Goal: Information Seeking & Learning: Find specific fact

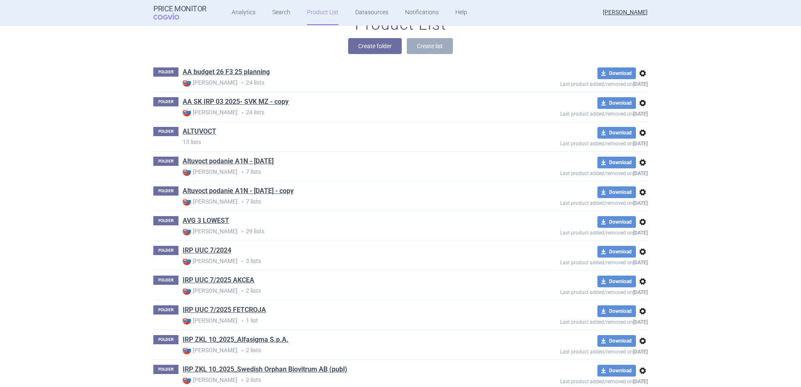
scroll to position [145, 0]
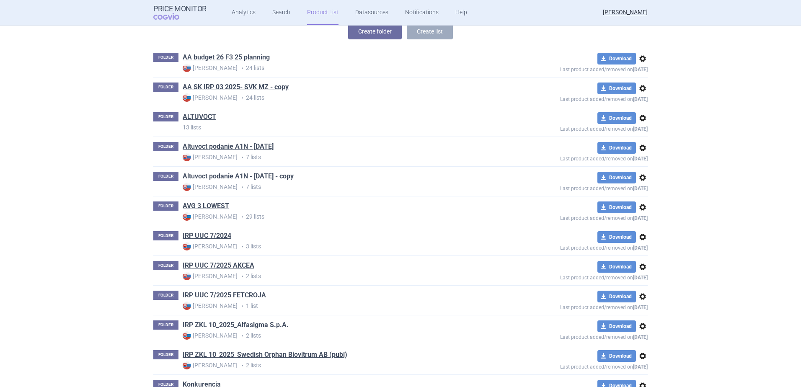
click at [244, 321] on link "IRP ZKL 10_2025_Alfasigma S.p.A." at bounding box center [236, 325] width 106 height 9
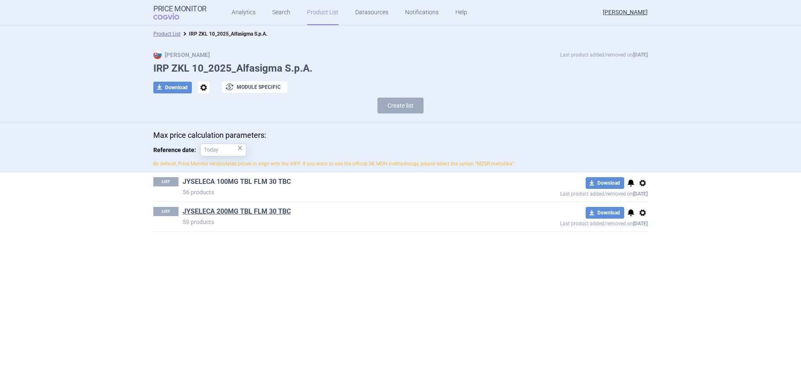
click at [246, 184] on link "JYSELECA 100MG TBL FLM 30 TBC" at bounding box center [237, 181] width 108 height 9
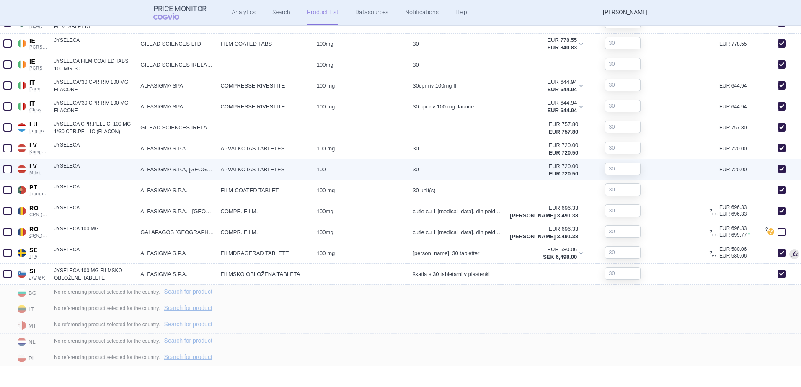
scroll to position [716, 0]
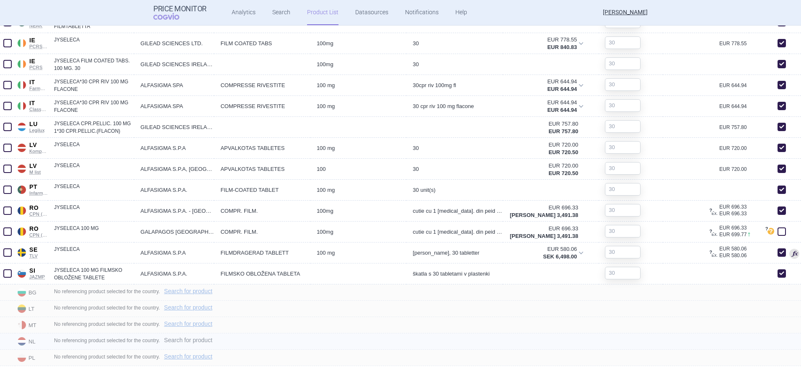
click at [184, 340] on link "Search for product" at bounding box center [188, 340] width 48 height 6
select select "country"
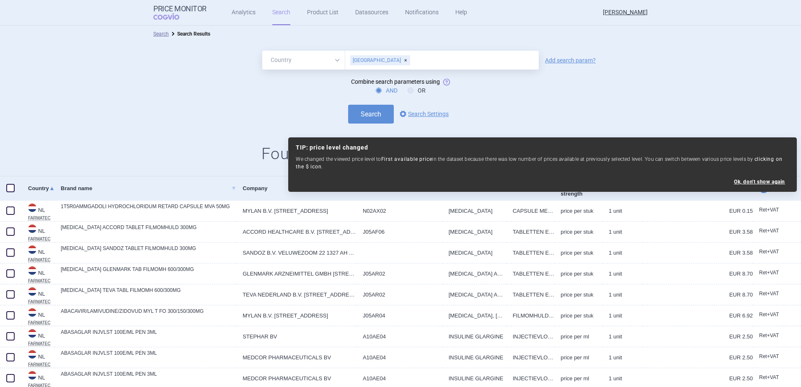
click at [574, 58] on link "Add search param?" at bounding box center [570, 60] width 51 height 6
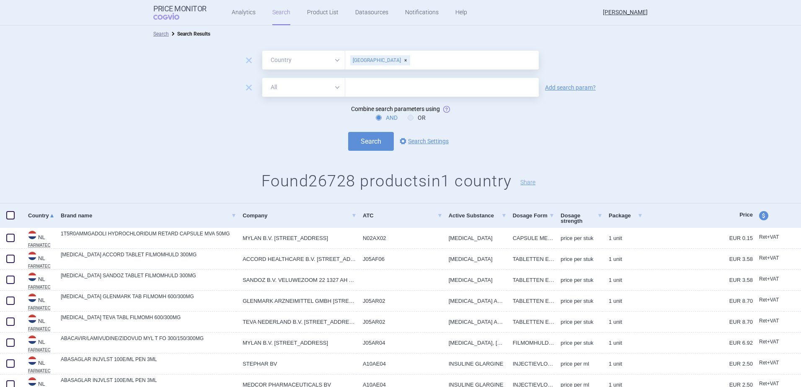
click at [313, 95] on select "All Brand Name ATC Company Active Substance Country Newer than" at bounding box center [303, 87] width 83 height 19
select select "brandName"
click at [262, 78] on select "All Brand Name ATC Company Active Substance Country Newer than" at bounding box center [303, 87] width 83 height 19
click at [366, 79] on input "text" at bounding box center [442, 87] width 194 height 19
type input "jyseleca"
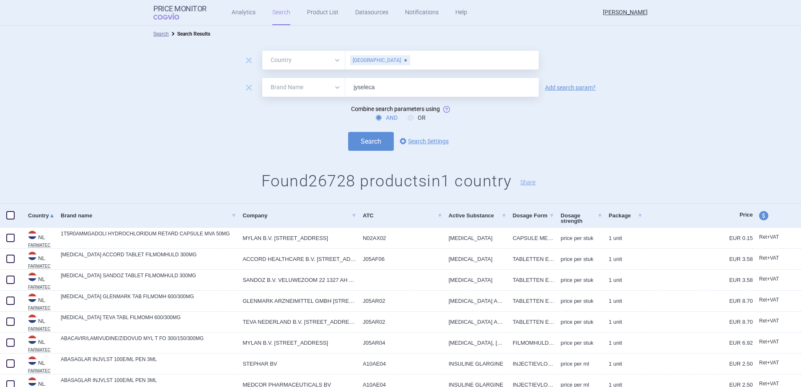
click at [348, 132] on button "Search" at bounding box center [371, 141] width 46 height 19
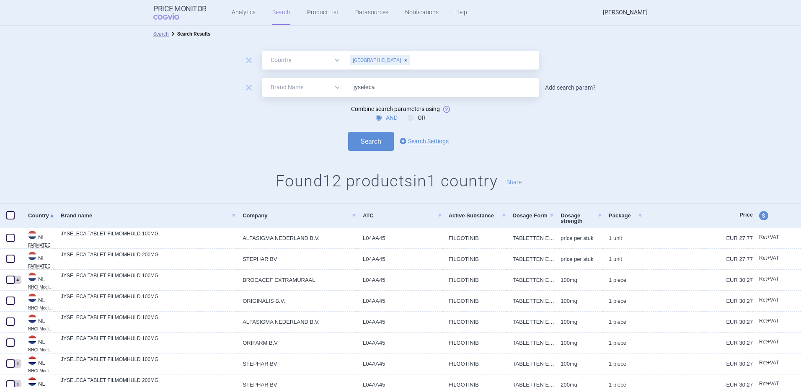
click at [570, 86] on link "Add search param?" at bounding box center [570, 88] width 51 height 6
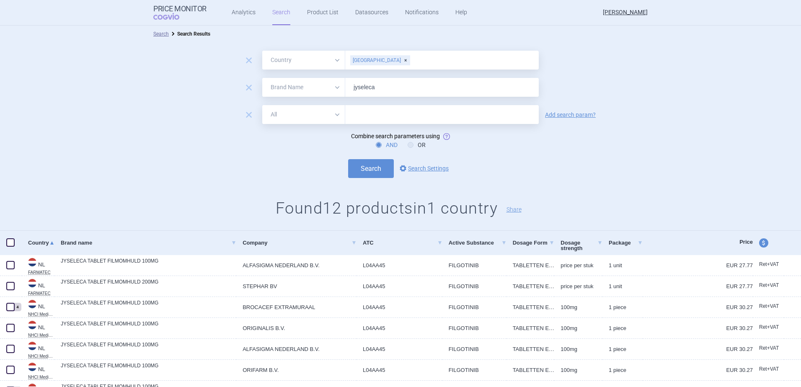
click at [332, 112] on select "All Brand Name ATC Company Active Substance Country Newer than" at bounding box center [303, 114] width 83 height 19
select select "mah"
click at [262, 105] on select "All Brand Name ATC Company Active Substance Country Newer than" at bounding box center [303, 114] width 83 height 19
click at [353, 109] on input "text" at bounding box center [442, 114] width 194 height 19
click at [348, 159] on button "Search" at bounding box center [371, 168] width 46 height 19
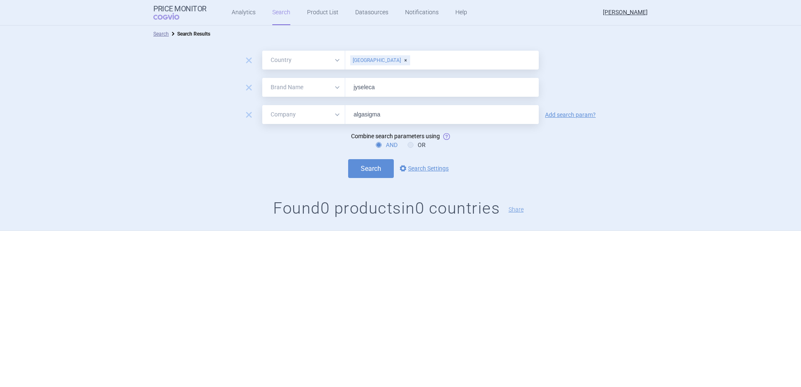
click at [363, 114] on input "algasigma" at bounding box center [442, 114] width 194 height 19
type input "alfasigma"
click at [378, 167] on button "Search" at bounding box center [371, 168] width 46 height 19
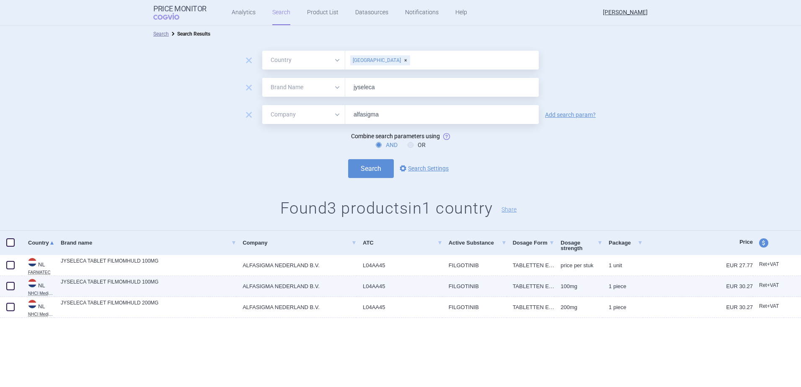
click at [94, 280] on link "JYSELECA TABLET FILMOMHULD 100MG" at bounding box center [149, 285] width 176 height 15
select select "EUR"
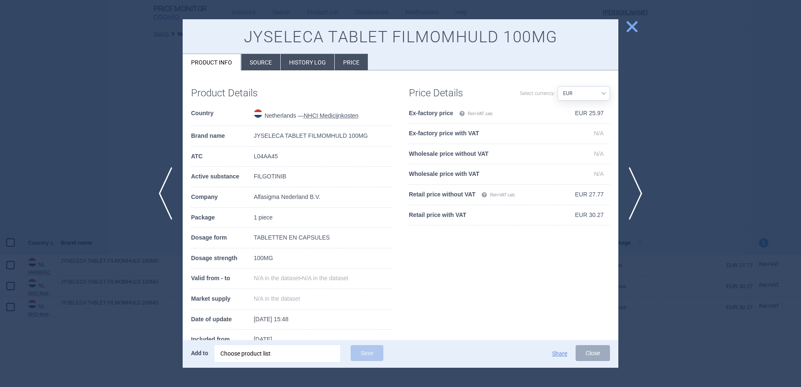
click at [632, 31] on span "close" at bounding box center [632, 26] width 15 height 15
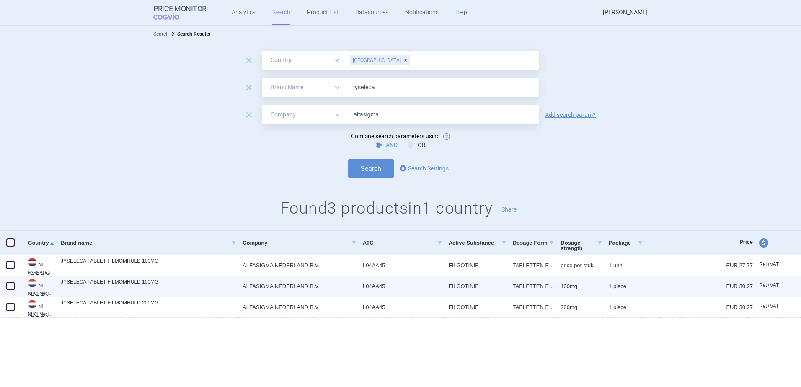
click at [11, 287] on span at bounding box center [10, 286] width 8 height 8
checkbox input "true"
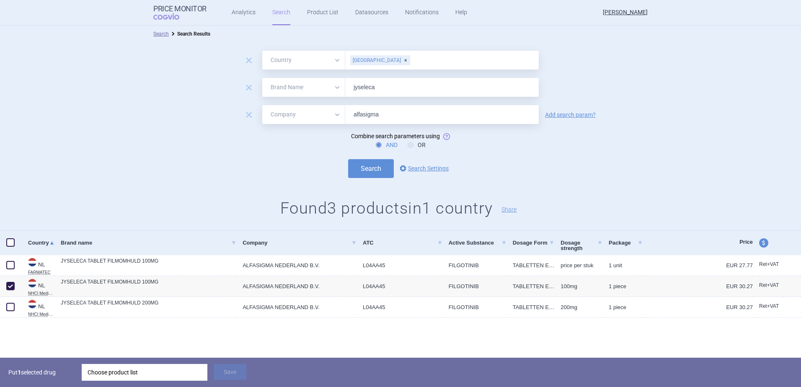
click at [114, 377] on div "Choose product list" at bounding box center [145, 372] width 114 height 17
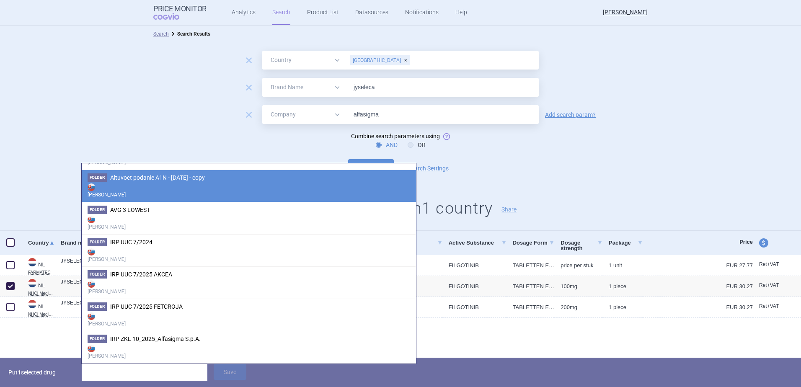
scroll to position [251, 0]
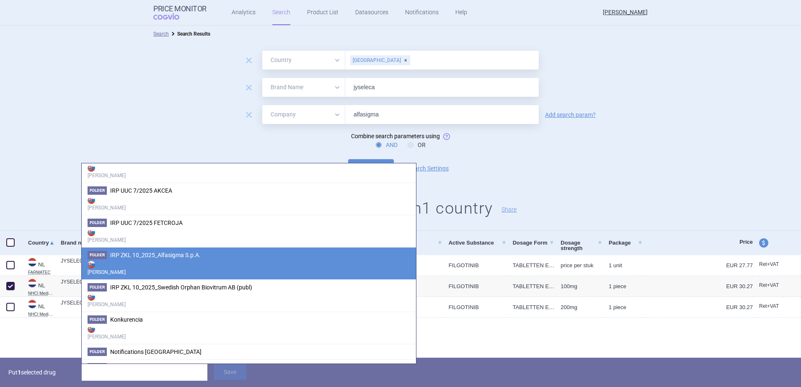
click at [166, 252] on span "IRP ZKL 10_2025_Alfasigma S.p.A." at bounding box center [155, 255] width 91 height 7
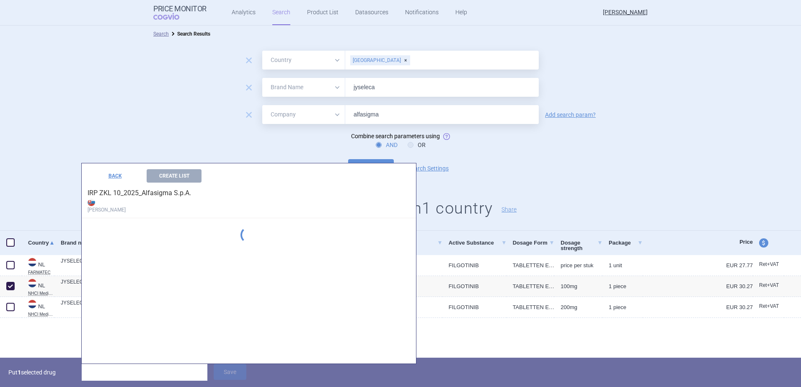
scroll to position [167, 0]
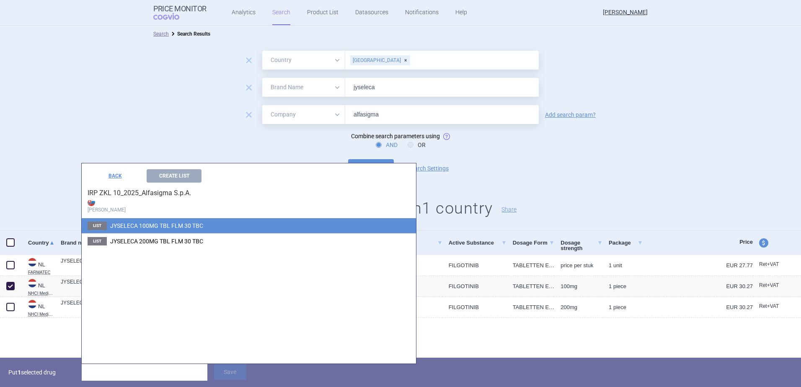
click at [159, 228] on span "JYSELECA 100MG TBL FLM 30 TBC" at bounding box center [156, 226] width 93 height 7
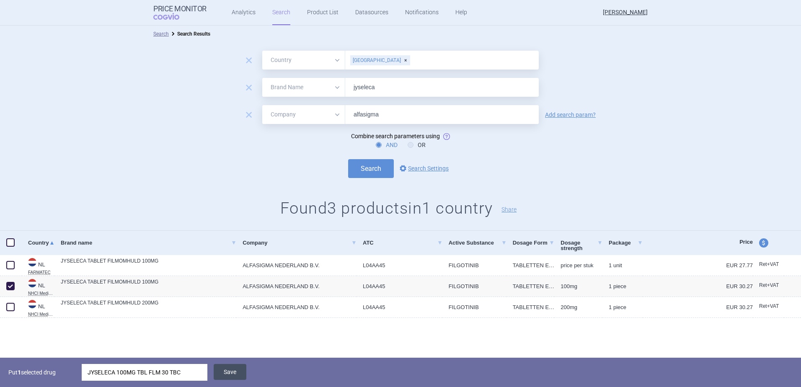
click at [229, 370] on button "Save" at bounding box center [230, 372] width 33 height 16
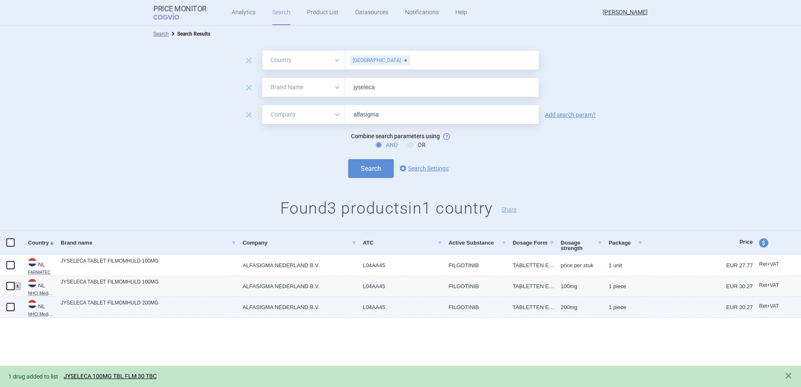
click at [11, 305] on span at bounding box center [10, 307] width 8 height 8
checkbox input "true"
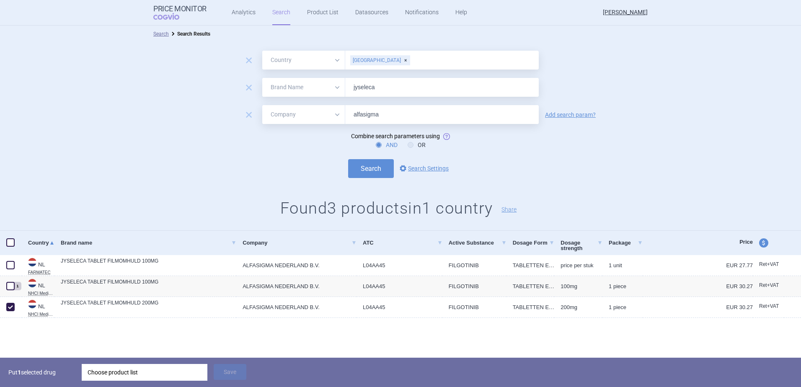
click at [137, 371] on div "Choose product list" at bounding box center [145, 372] width 114 height 17
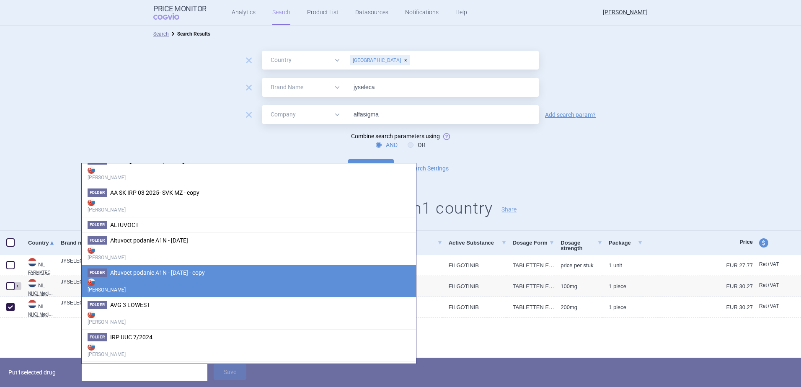
scroll to position [0, 0]
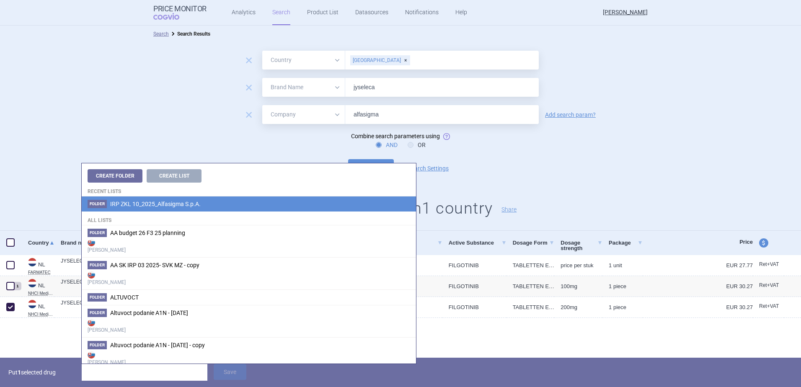
click at [172, 209] on li "Folder IRP ZKL 10_2025_Alfasigma S.p.A." at bounding box center [249, 204] width 334 height 15
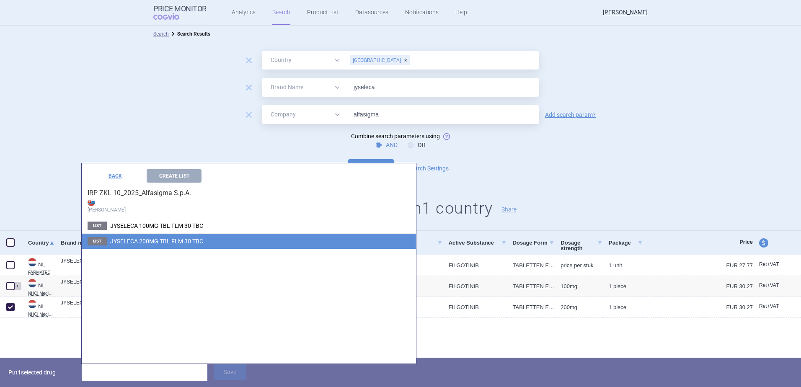
click at [174, 243] on span "JYSELECA 200MG TBL FLM 30 TBC" at bounding box center [156, 241] width 93 height 7
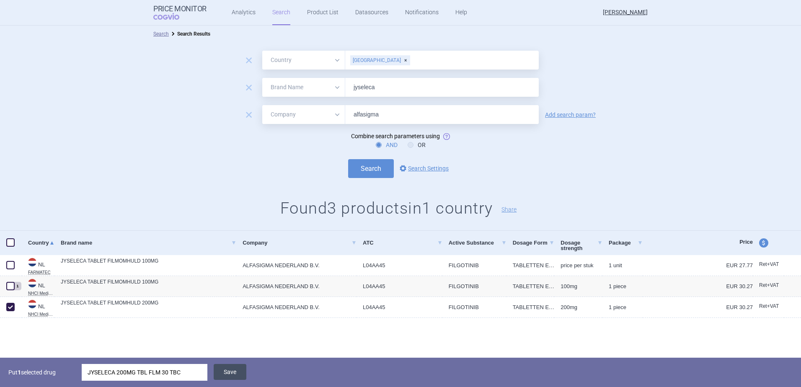
click at [225, 370] on button "Save" at bounding box center [230, 372] width 33 height 16
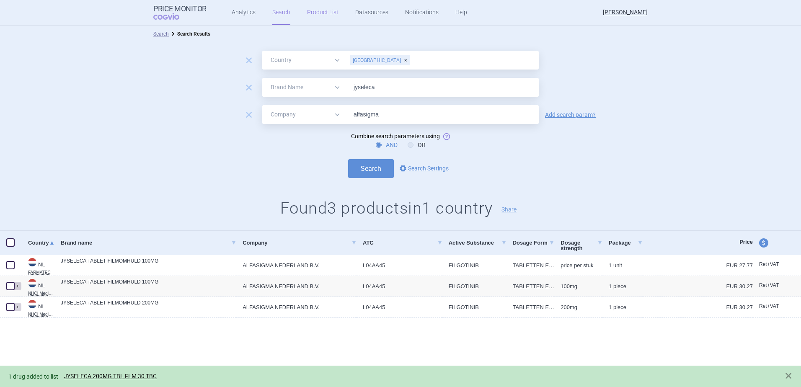
click at [308, 10] on link "Product List" at bounding box center [322, 12] width 31 height 25
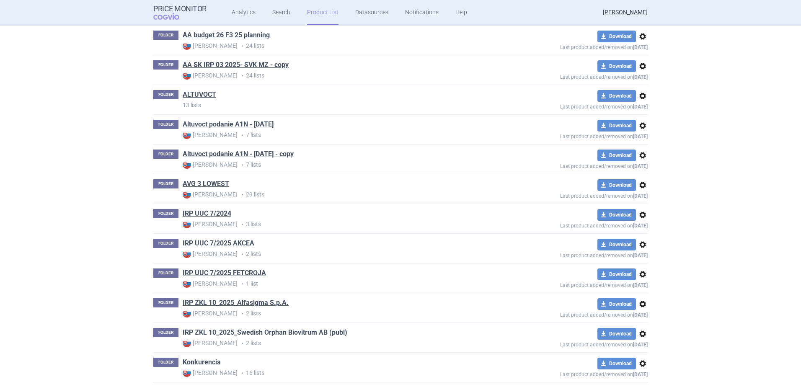
scroll to position [186, 0]
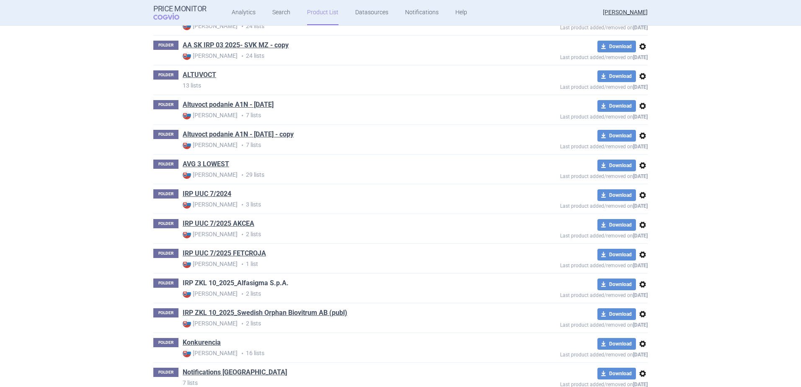
click at [260, 279] on link "IRP ZKL 10_2025_Alfasigma S.p.A." at bounding box center [236, 283] width 106 height 9
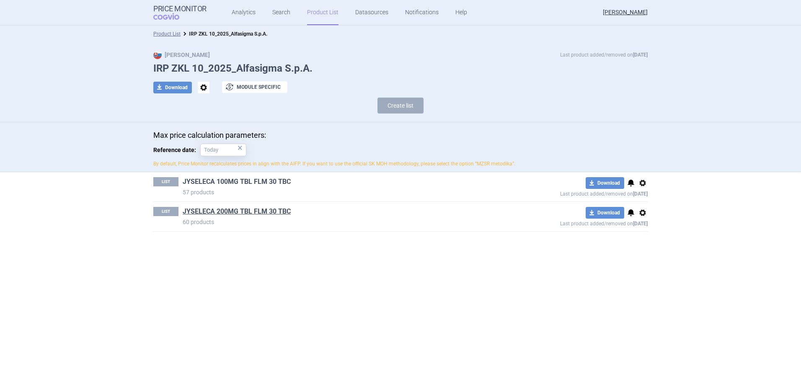
click at [218, 179] on link "JYSELECA 100MG TBL FLM 30 TBC" at bounding box center [237, 181] width 108 height 9
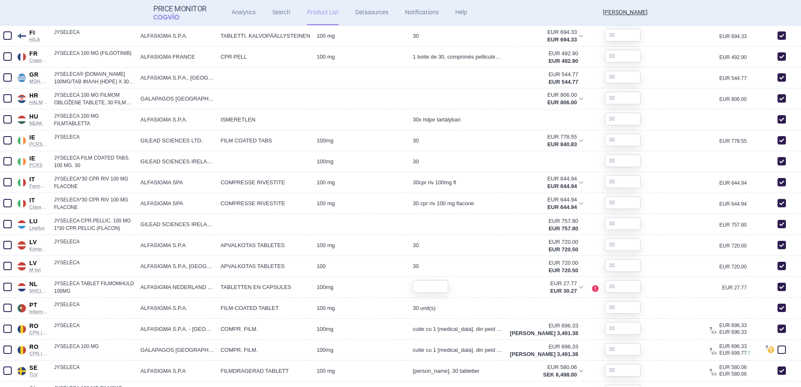
scroll to position [587, 0]
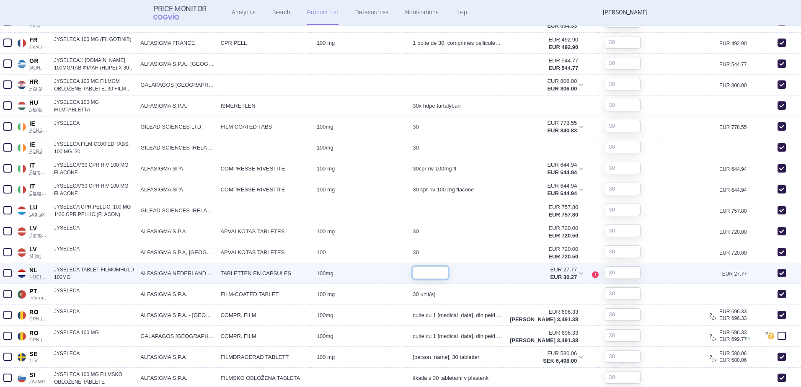
click at [440, 276] on input "text" at bounding box center [431, 273] width 36 height 13
type input "30"
click at [676, 274] on div "EUR 27.77" at bounding box center [706, 273] width 86 height 21
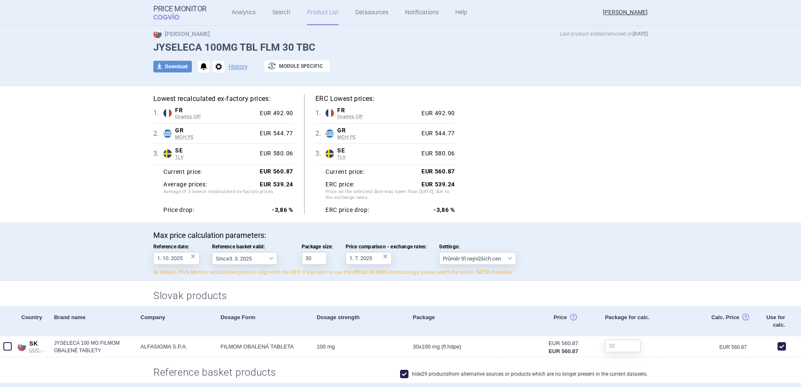
scroll to position [0, 0]
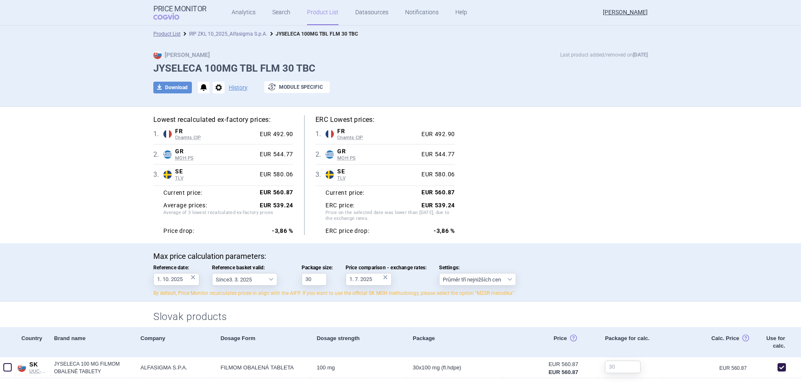
click at [217, 34] on link "IRP ZKL 10_2025_Alfasigma S.p.A." at bounding box center [228, 34] width 78 height 6
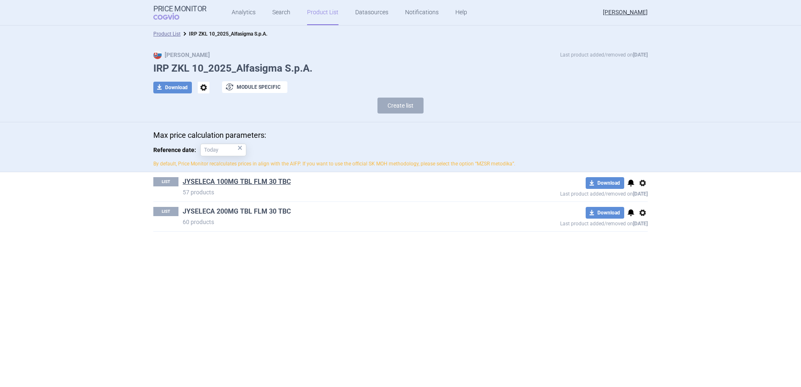
click at [228, 213] on link "JYSELECA 200MG TBL FLM 30 TBC" at bounding box center [237, 211] width 108 height 9
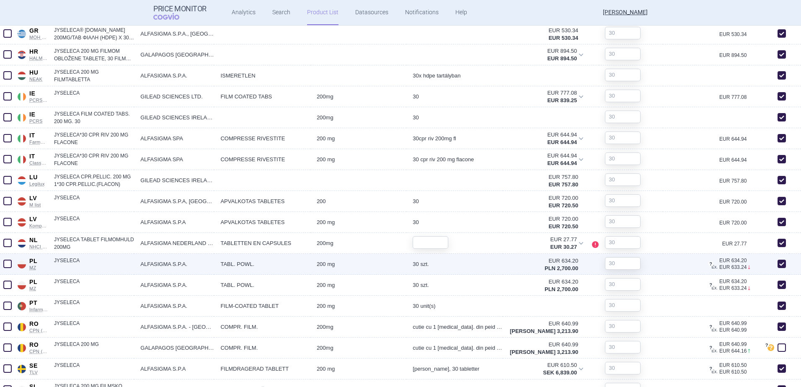
scroll to position [705, 0]
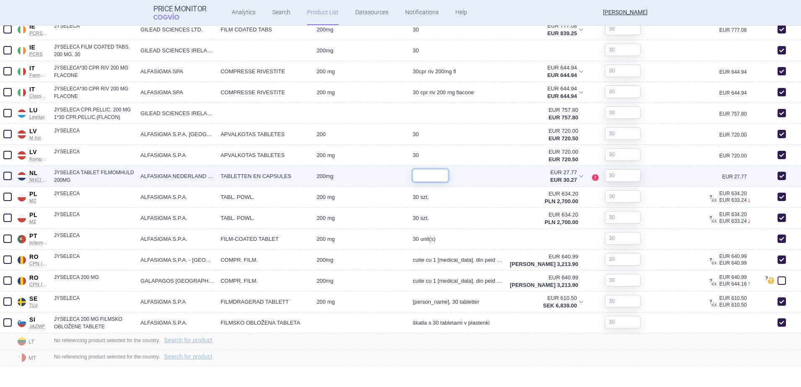
click at [427, 181] on input "text" at bounding box center [431, 175] width 36 height 13
type input "30"
click at [485, 170] on div "30" at bounding box center [454, 176] width 96 height 21
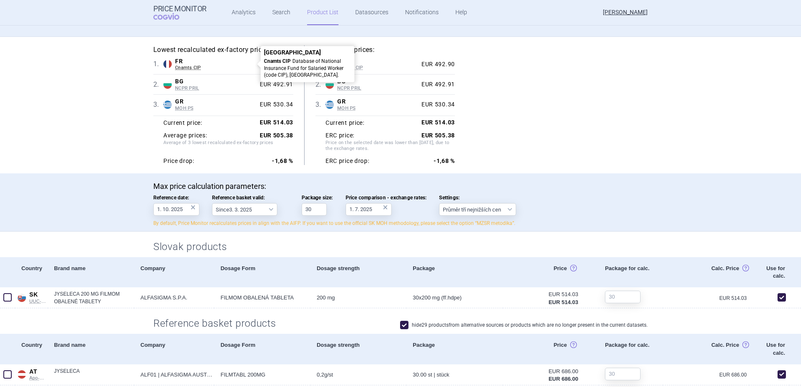
scroll to position [0, 0]
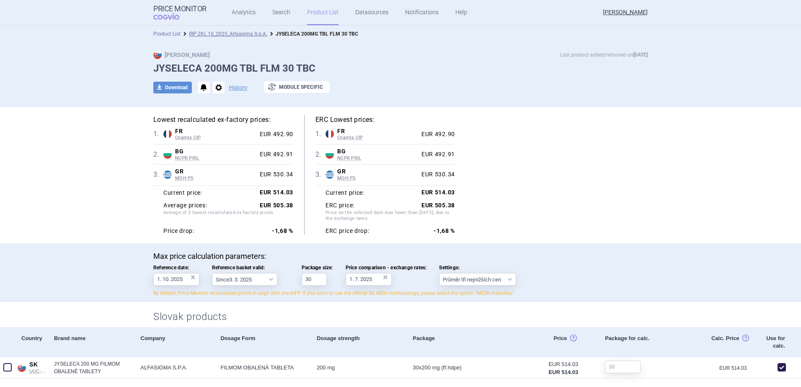
click at [162, 34] on link "Product List" at bounding box center [166, 34] width 27 height 6
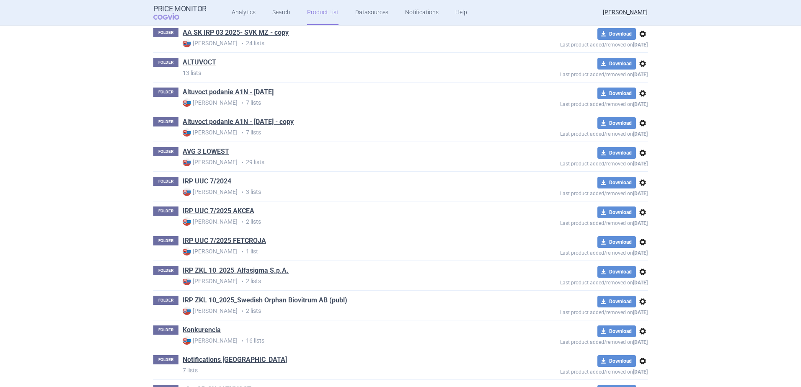
scroll to position [228, 0]
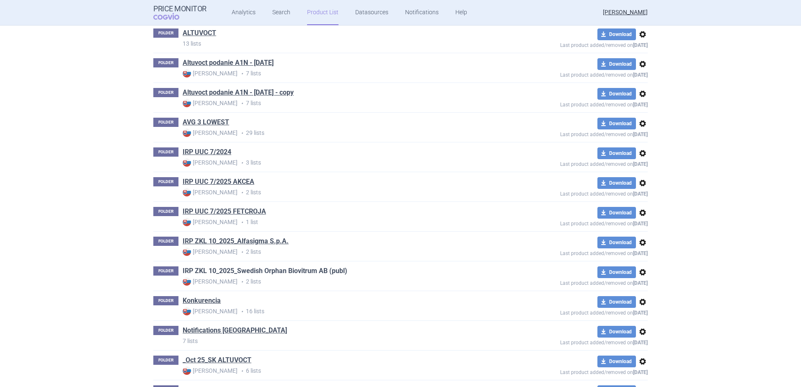
click at [245, 270] on link "IRP ZKL 10_2025_Swedish Orphan Biovitrum AB (publ)" at bounding box center [265, 271] width 165 height 9
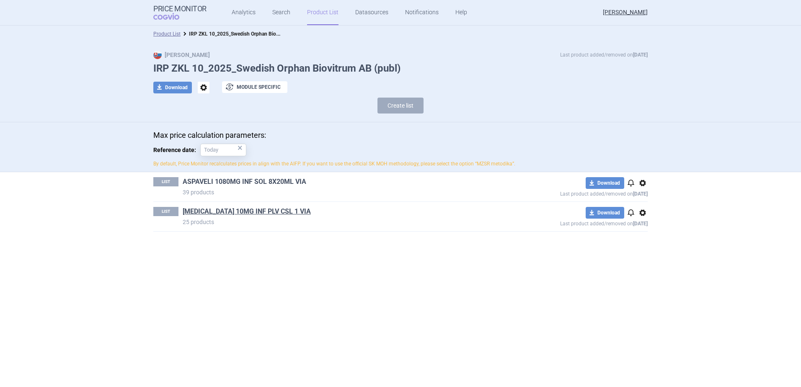
click at [233, 181] on link "ASPAVELI 1080MG INF SOL 8X20ML VIA" at bounding box center [245, 181] width 124 height 9
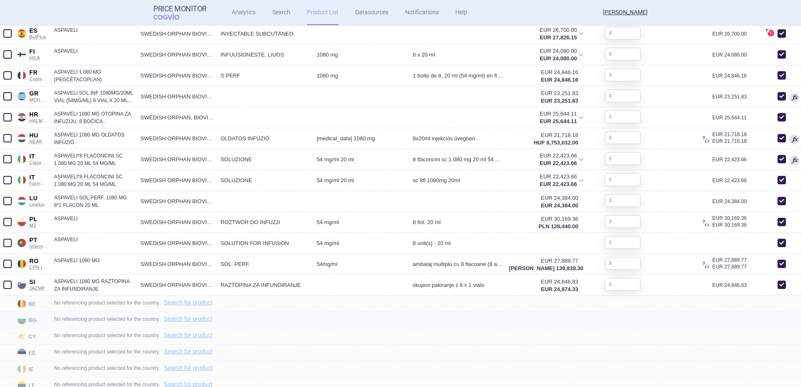
scroll to position [588, 0]
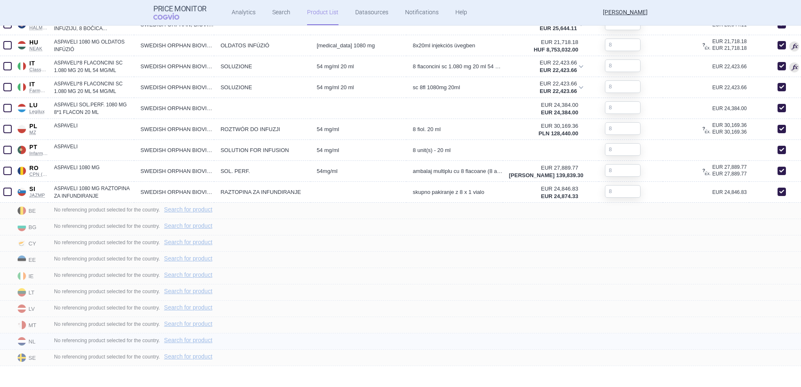
click at [199, 337] on div "No referencing product selected for the country. Search for product" at bounding box center [424, 342] width 753 height 16
click at [199, 340] on link "Search for product" at bounding box center [188, 340] width 48 height 6
select select "country"
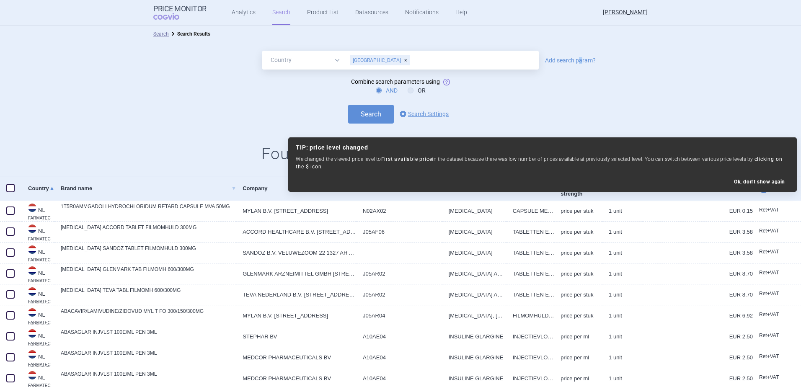
click at [578, 61] on link "Add search param?" at bounding box center [570, 60] width 51 height 6
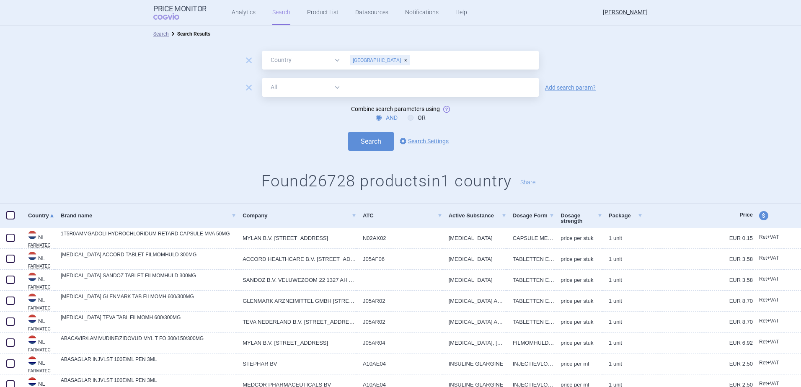
click at [339, 90] on select "All Brand Name ATC Company Active Substance Country Newer than" at bounding box center [303, 87] width 83 height 19
select select "brandName"
click at [262, 78] on select "All Brand Name ATC Company Active Substance Country Newer than" at bounding box center [303, 87] width 83 height 19
click at [357, 90] on input "text" at bounding box center [442, 87] width 194 height 19
type input "aspaveli;"
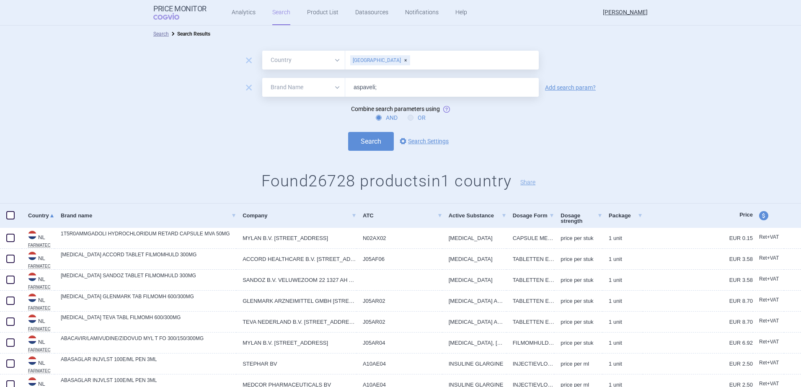
click at [410, 117] on icon at bounding box center [411, 118] width 6 height 6
click at [410, 117] on input "OR" at bounding box center [412, 118] width 8 height 8
radio input "true"
click at [396, 94] on input "aspaveli;" at bounding box center [442, 87] width 194 height 19
type input "aspaveli; [MEDICAL_DATA]"
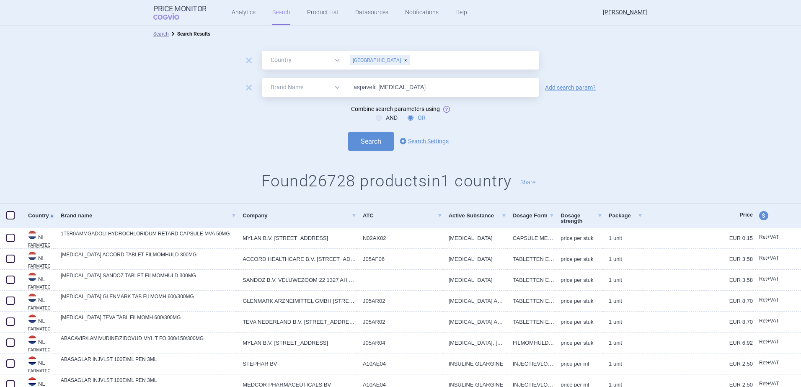
click at [348, 132] on button "Search" at bounding box center [371, 141] width 46 height 19
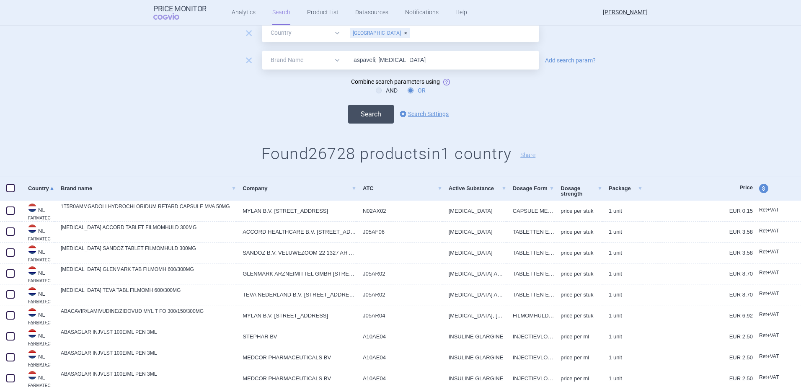
scroll to position [42, 0]
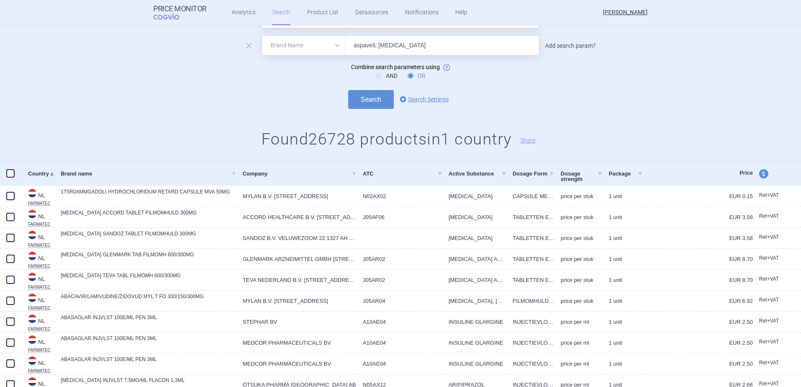
click at [559, 47] on link "Add search param?" at bounding box center [570, 46] width 51 height 6
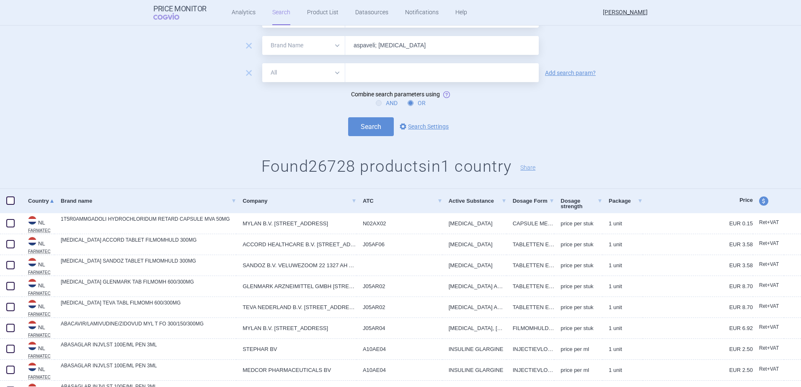
click at [376, 104] on icon at bounding box center [379, 103] width 6 height 6
click at [376, 104] on input "AND" at bounding box center [380, 103] width 8 height 8
radio input "true"
click at [378, 82] on input "text" at bounding box center [442, 72] width 194 height 19
type input "swedish"
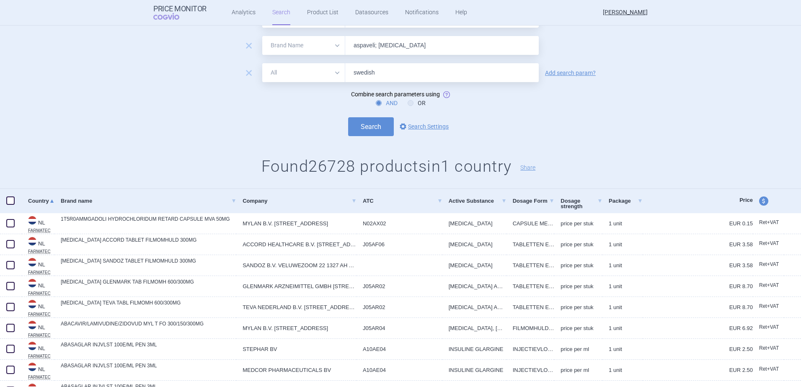
click at [348, 117] on button "Search" at bounding box center [371, 126] width 46 height 19
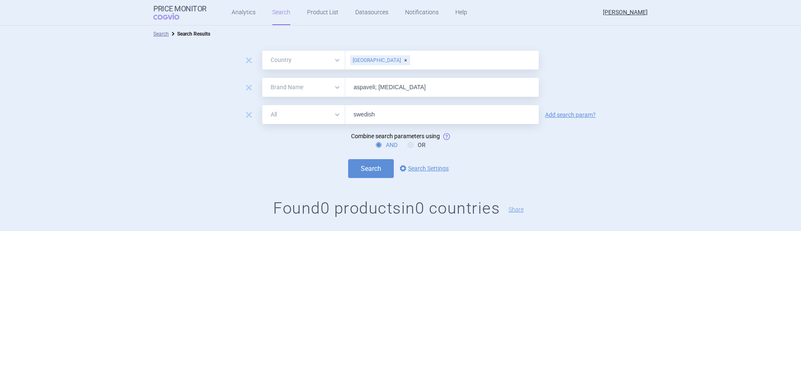
click at [402, 85] on input "aspaveli; [MEDICAL_DATA]" at bounding box center [442, 87] width 194 height 19
type input "aspaveli; [MEDICAL_DATA]"
click at [350, 111] on input "swedish" at bounding box center [442, 114] width 194 height 19
click at [341, 113] on select "All Brand Name ATC Company Active Substance Country Newer than" at bounding box center [303, 114] width 83 height 19
select select "mah"
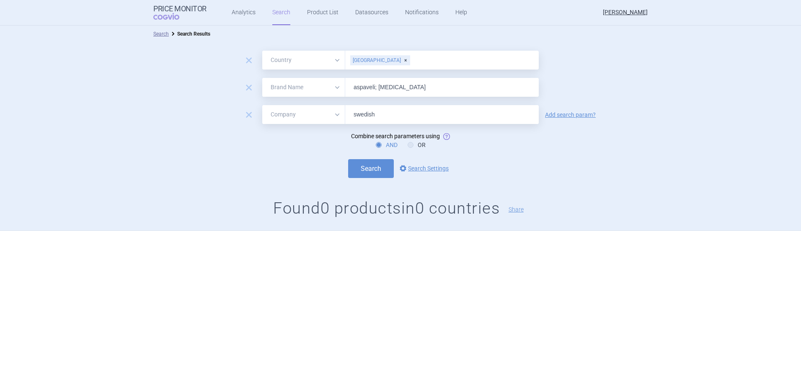
click at [262, 105] on select "All Brand Name ATC Company Active Substance Country Newer than" at bounding box center [303, 114] width 83 height 19
click at [368, 173] on button "Search" at bounding box center [371, 168] width 46 height 19
click at [375, 86] on input "aspaveli; [MEDICAL_DATA]" at bounding box center [442, 87] width 194 height 19
type input "aspaveli"
click at [369, 168] on button "Search" at bounding box center [371, 168] width 46 height 19
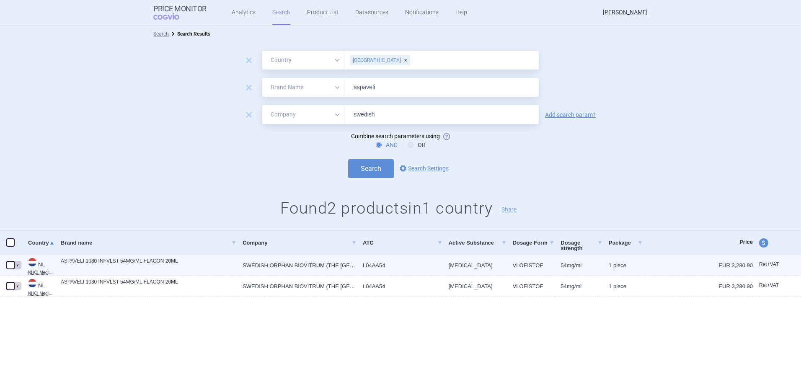
click at [157, 263] on link "ASPAVELI 1080 INFVLST 54MG/ML FLACON 20ML" at bounding box center [149, 264] width 176 height 15
select select "EUR"
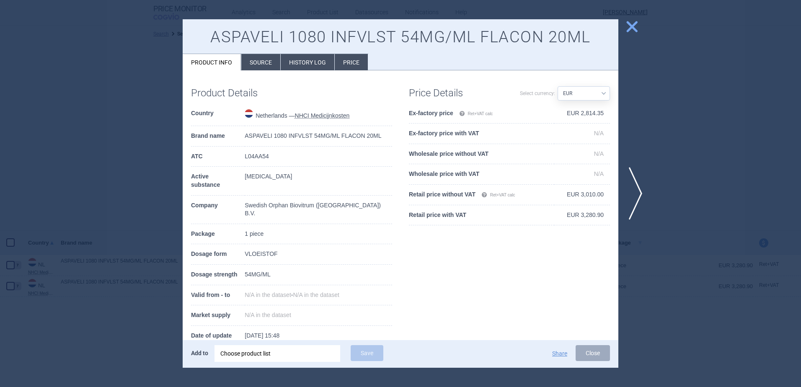
click at [267, 64] on li "Source" at bounding box center [260, 62] width 39 height 16
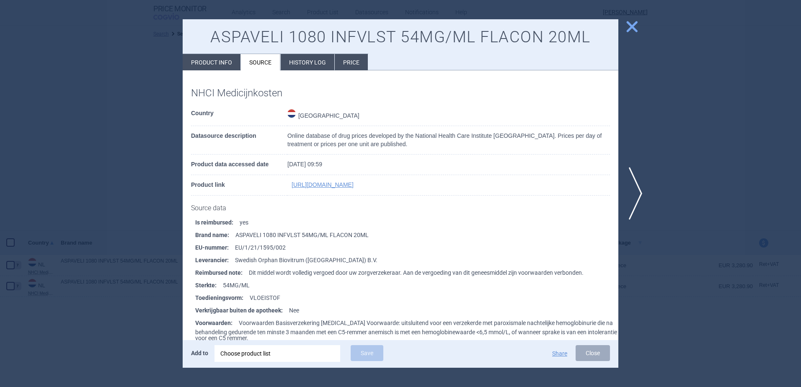
drag, startPoint x: 631, startPoint y: 30, endPoint x: 573, endPoint y: 212, distance: 191.8
click at [574, 212] on div "close ASPAVELI 1080 INFVLST 54MG/ML FLACON 20ML Product info Source History log…" at bounding box center [401, 193] width 436 height 349
click at [636, 26] on span "close" at bounding box center [632, 26] width 15 height 15
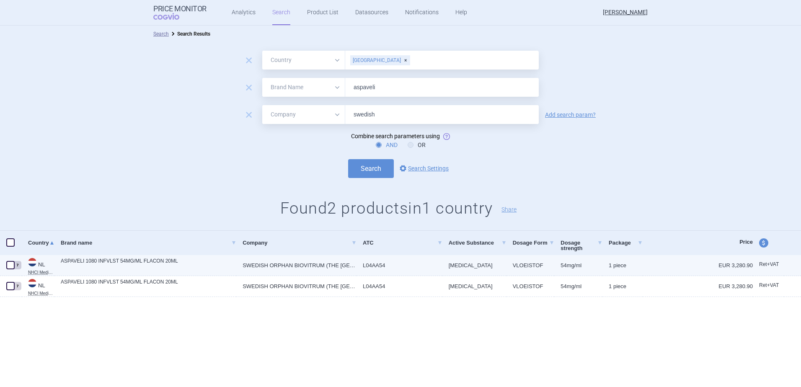
click at [271, 267] on link "SWEDISH ORPHAN BIOVITRUM (THE [GEOGRAPHIC_DATA]) B.V." at bounding box center [296, 265] width 120 height 21
select select "EUR"
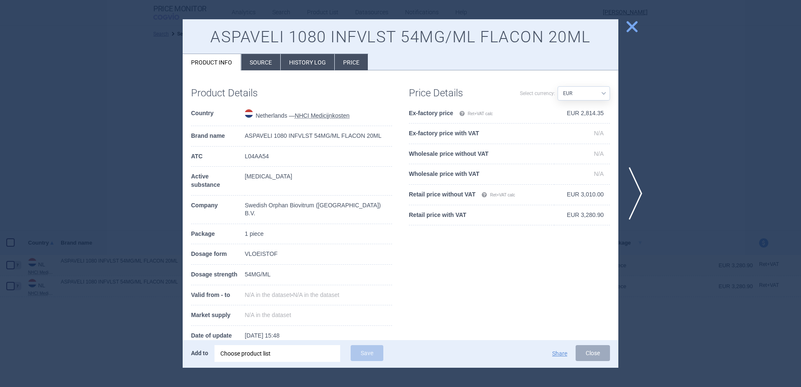
click at [262, 57] on li "Source" at bounding box center [260, 62] width 39 height 16
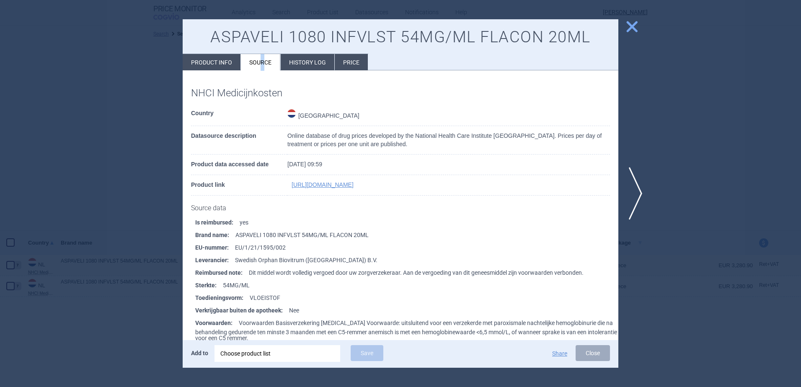
click at [634, 25] on span "close" at bounding box center [632, 26] width 15 height 15
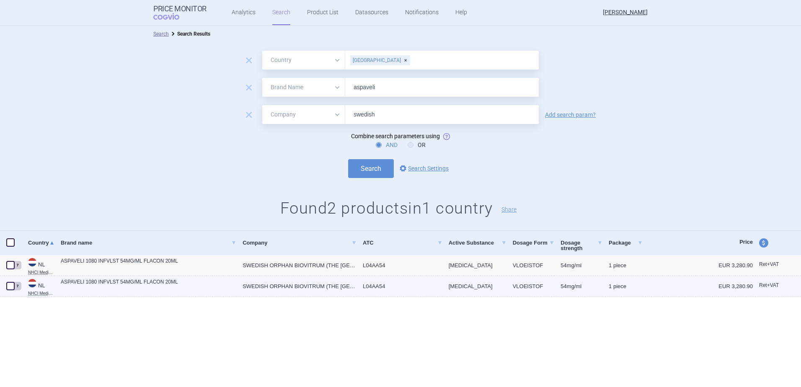
click at [171, 284] on link "ASPAVELI 1080 INFVLST 54MG/ML FLACON 20ML" at bounding box center [149, 285] width 176 height 15
select select "EUR"
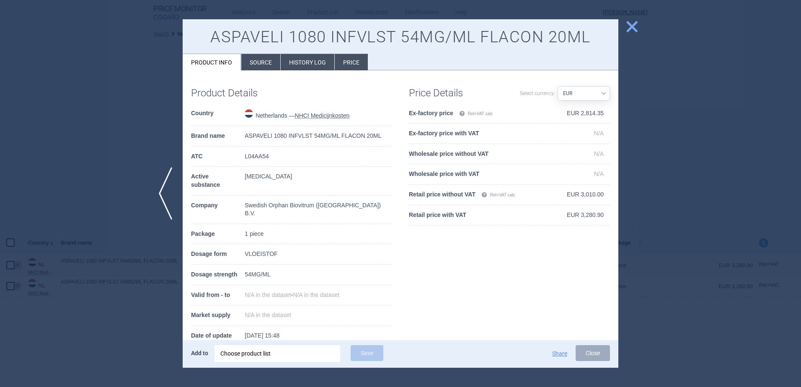
drag, startPoint x: 629, startPoint y: 31, endPoint x: 622, endPoint y: 41, distance: 12.2
click at [629, 31] on span "close" at bounding box center [632, 26] width 15 height 15
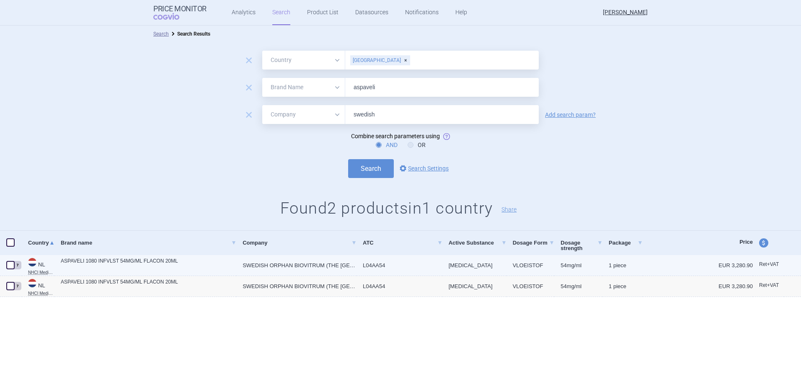
click at [65, 262] on link "ASPAVELI 1080 INFVLST 54MG/ML FLACON 20ML" at bounding box center [149, 264] width 176 height 15
select select "EUR"
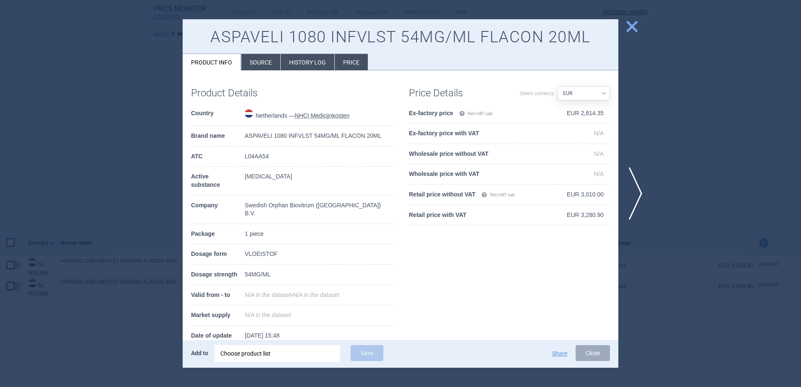
click at [632, 23] on span "close" at bounding box center [632, 26] width 15 height 15
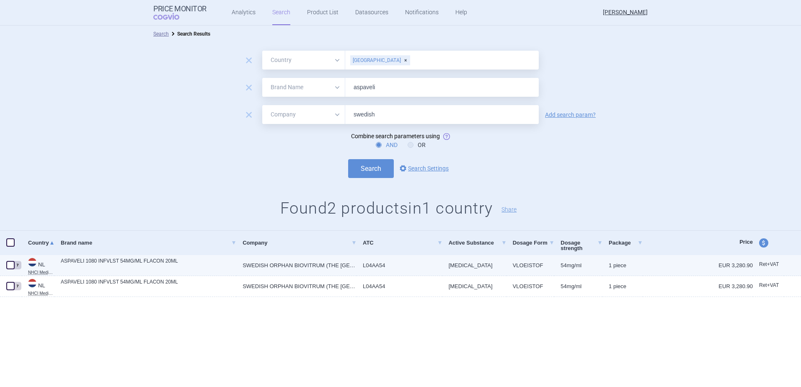
click at [7, 267] on span at bounding box center [10, 265] width 8 height 8
checkbox input "true"
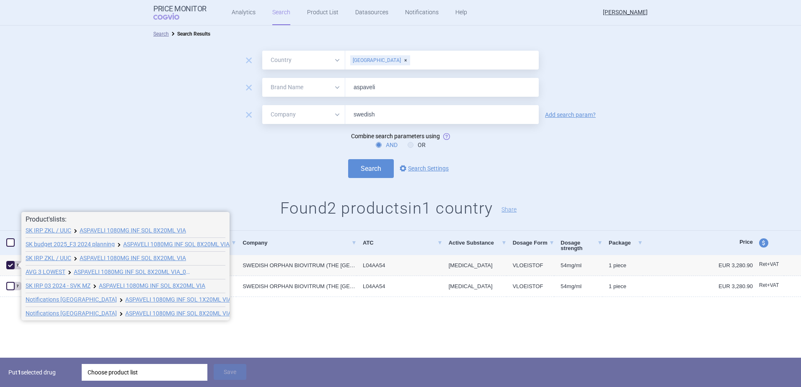
click at [120, 362] on div "Put 1 selected drug Choose product list Save" at bounding box center [400, 372] width 801 height 29
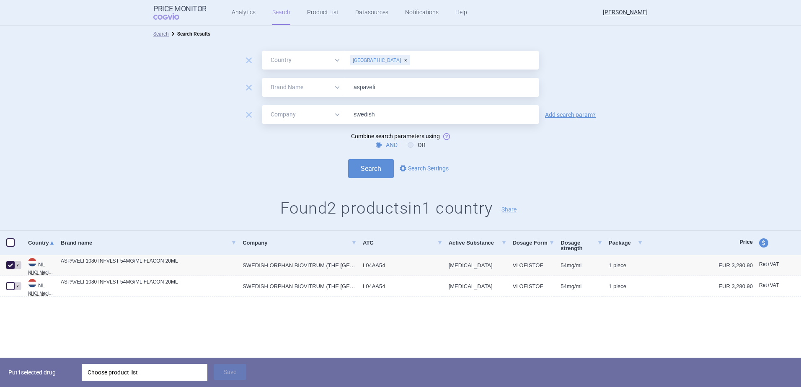
click at [121, 374] on div "Choose product list" at bounding box center [145, 372] width 114 height 17
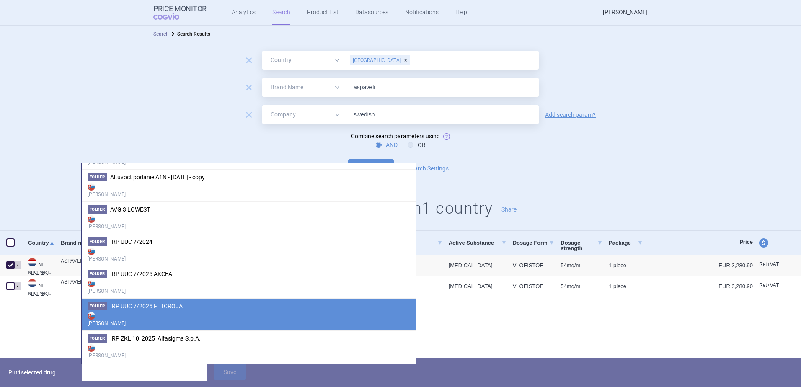
scroll to position [210, 0]
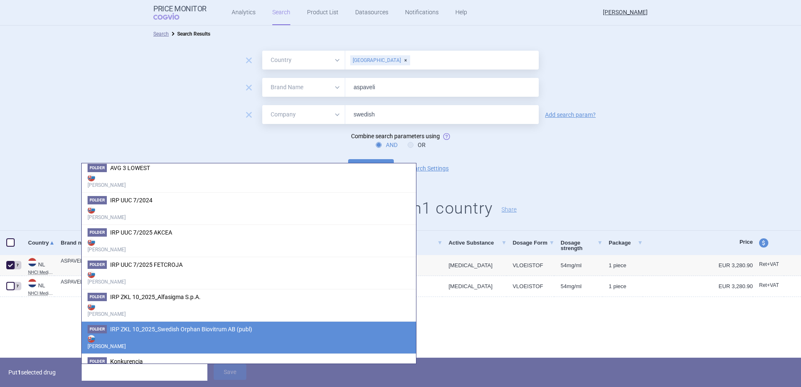
click at [163, 328] on span "IRP ZKL 10_2025_Swedish Orphan Biovitrum AB (publ)" at bounding box center [181, 329] width 142 height 7
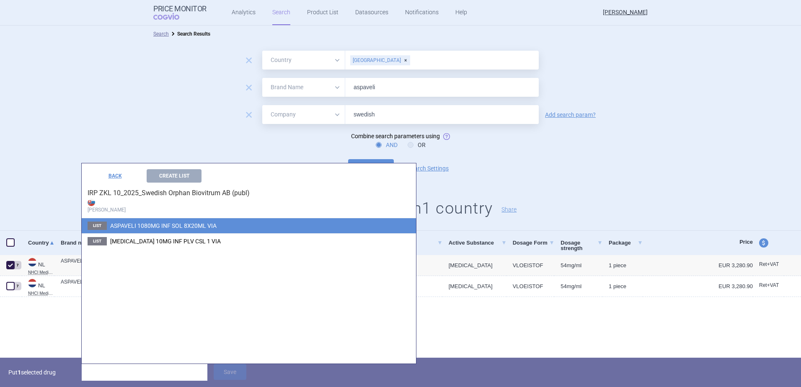
click at [160, 229] on span "ASPAVELI 1080MG INF SOL 8X20ML VIA" at bounding box center [163, 226] width 106 height 7
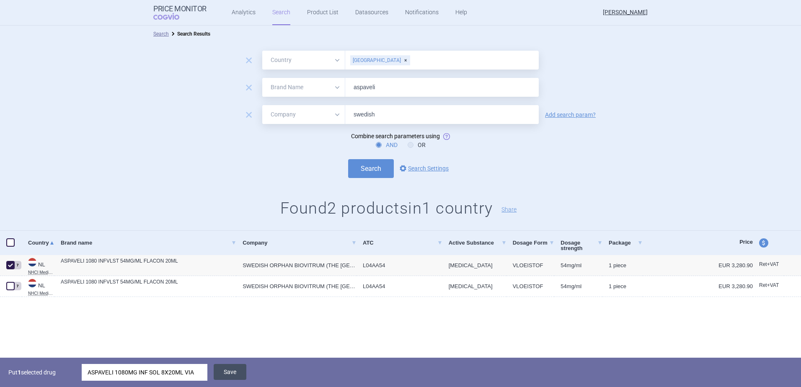
click at [230, 373] on button "Save" at bounding box center [230, 372] width 33 height 16
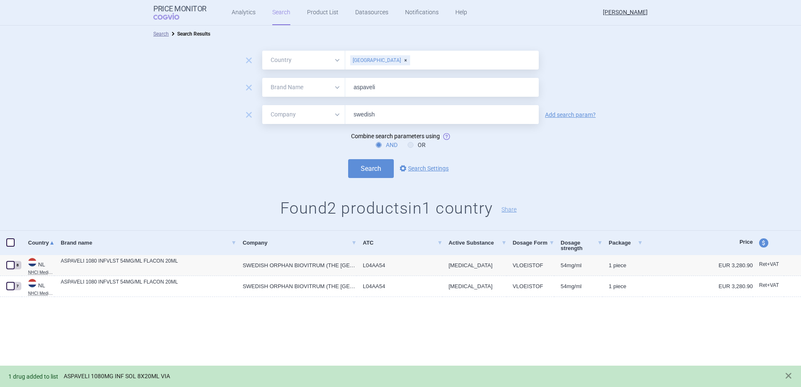
click at [138, 378] on link "ASPAVELI 1080MG INF SOL 8X20ML VIA" at bounding box center [117, 376] width 106 height 7
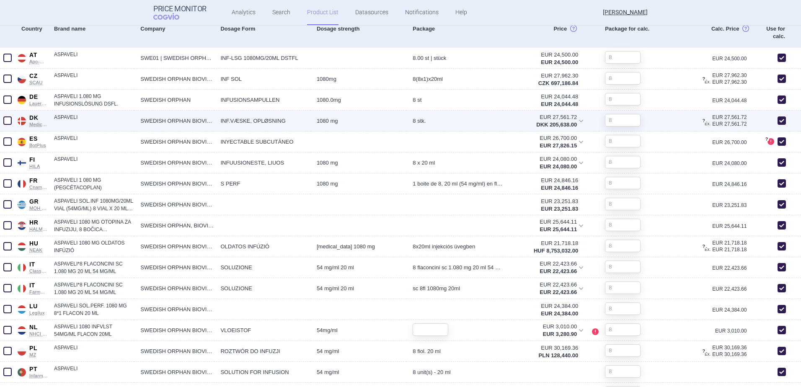
scroll to position [503, 0]
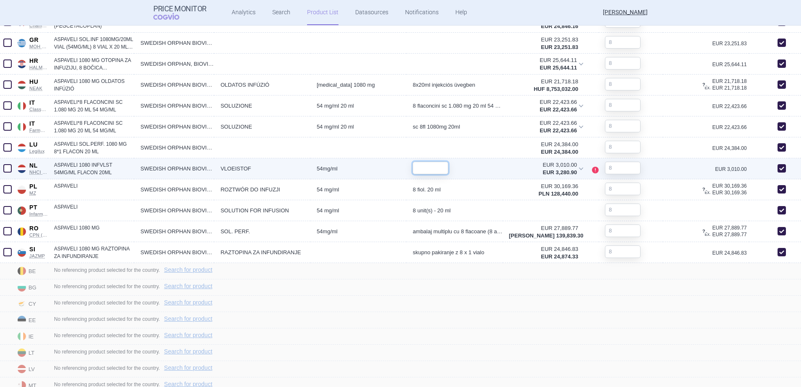
click at [422, 169] on input "text" at bounding box center [431, 168] width 36 height 13
click at [503, 168] on div "EUR 3,010.00 EUR 3,280.90" at bounding box center [546, 168] width 86 height 21
click at [454, 166] on div "1" at bounding box center [454, 168] width 96 height 21
click at [433, 166] on input "1" at bounding box center [431, 168] width 36 height 13
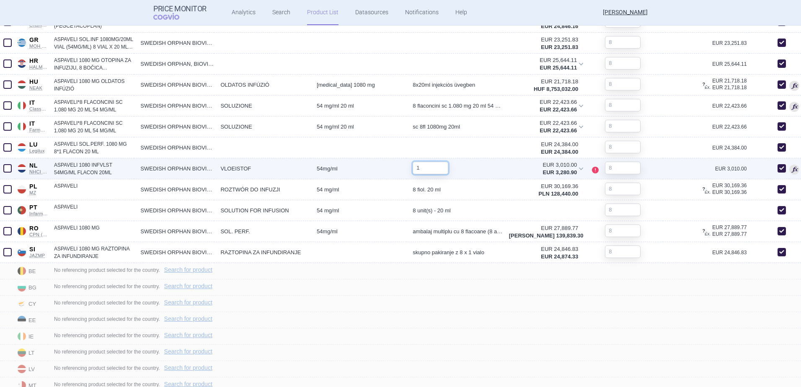
drag, startPoint x: 431, startPoint y: 168, endPoint x: 394, endPoint y: 167, distance: 36.9
click at [394, 167] on div "NL NHCI Medicijnkosten Netherlands NHCI Medicijnkosten Online database of drug …" at bounding box center [400, 168] width 801 height 21
type input "8"
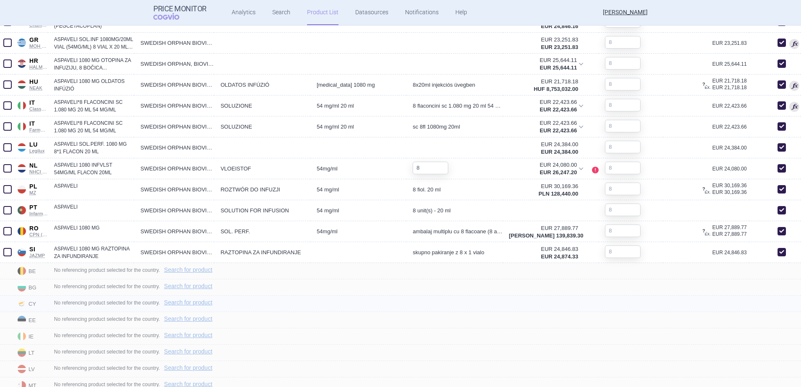
click at [523, 306] on div "No referencing product selected for the country. Search for product" at bounding box center [424, 304] width 753 height 16
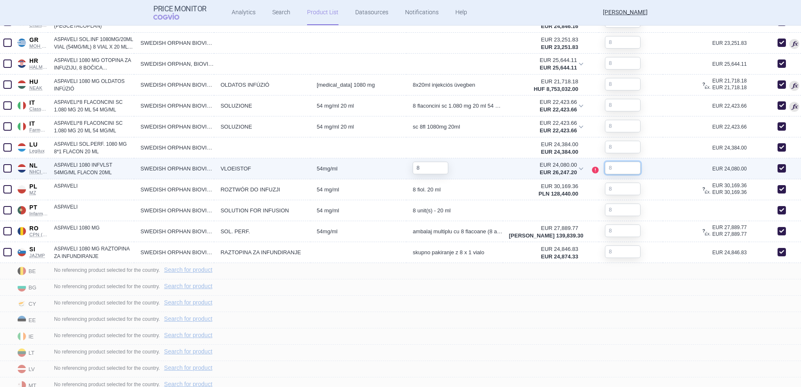
click at [615, 171] on input "text" at bounding box center [623, 168] width 36 height 13
drag, startPoint x: 615, startPoint y: 169, endPoint x: 601, endPoint y: 164, distance: 15.3
click at [605, 165] on input "text" at bounding box center [623, 168] width 36 height 13
type input "8"
click at [663, 166] on div "EUR 24,080.00" at bounding box center [706, 168] width 86 height 21
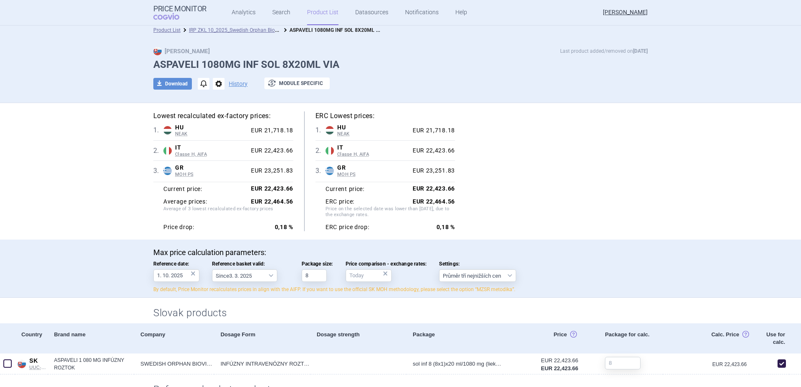
scroll to position [0, 0]
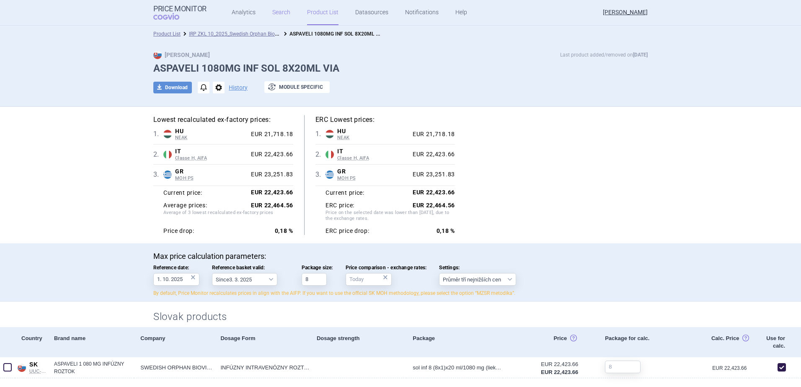
click at [272, 13] on link "Search" at bounding box center [281, 12] width 18 height 25
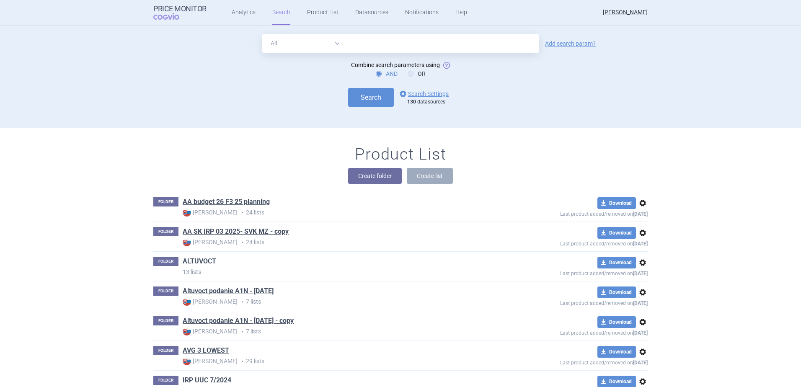
click at [367, 34] on div "All Brand Name ATC Company Active Substance Country Newer than Add search param…" at bounding box center [400, 77] width 801 height 103
click at [367, 43] on input "text" at bounding box center [442, 43] width 194 height 19
type input "[MEDICAL_DATA]"
drag, startPoint x: 330, startPoint y: 43, endPoint x: 331, endPoint y: 52, distance: 9.3
click at [330, 43] on select "All Brand Name ATC Company Active Substance Country Newer than" at bounding box center [303, 43] width 83 height 19
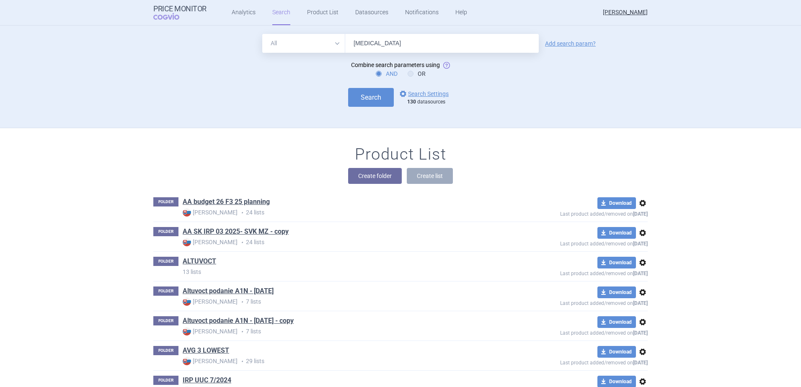
select select "brandName"
click at [262, 34] on select "All Brand Name ATC Company Active Substance Country Newer than" at bounding box center [303, 43] width 83 height 19
click at [577, 45] on link "Add search param?" at bounding box center [570, 44] width 51 height 6
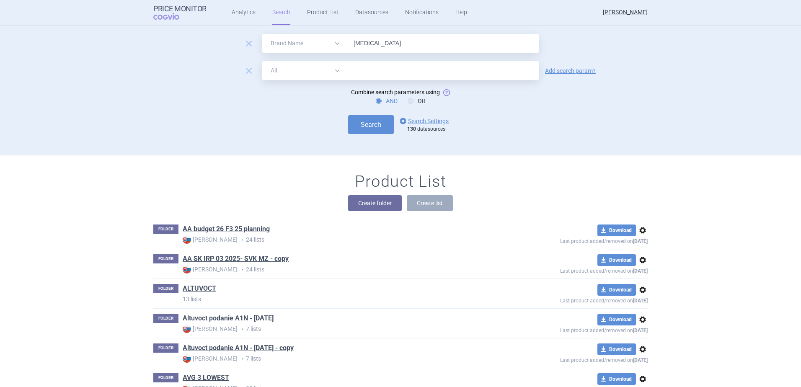
drag, startPoint x: 283, startPoint y: 69, endPoint x: 286, endPoint y: 74, distance: 5.5
click at [284, 69] on select "All Brand Name ATC Company Active Substance Country Newer than" at bounding box center [303, 70] width 83 height 19
select select "country"
click at [262, 61] on select "All Brand Name ATC Company Active Substance Country Newer than" at bounding box center [303, 70] width 83 height 19
click at [369, 73] on input "text" at bounding box center [441, 70] width 185 height 11
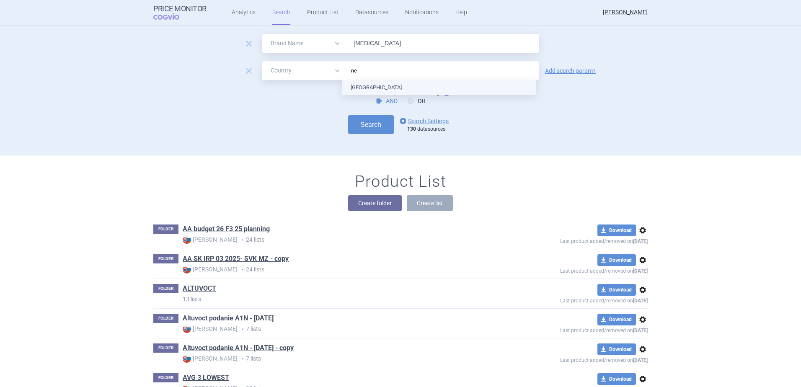
type input "net"
click at [380, 83] on ul "[GEOGRAPHIC_DATA]" at bounding box center [439, 87] width 194 height 15
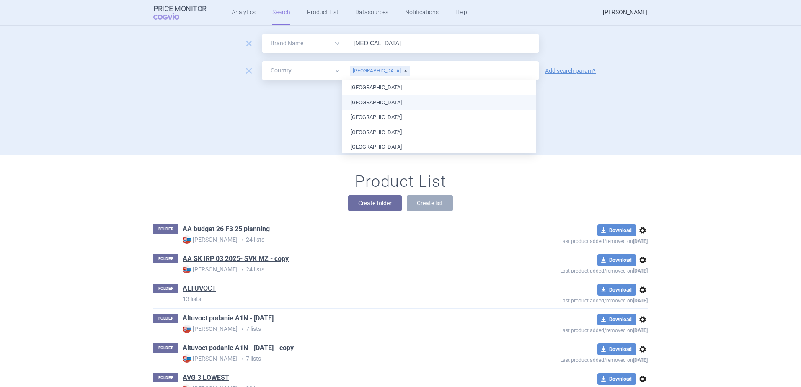
click at [301, 97] on div "AND OR" at bounding box center [400, 101] width 494 height 8
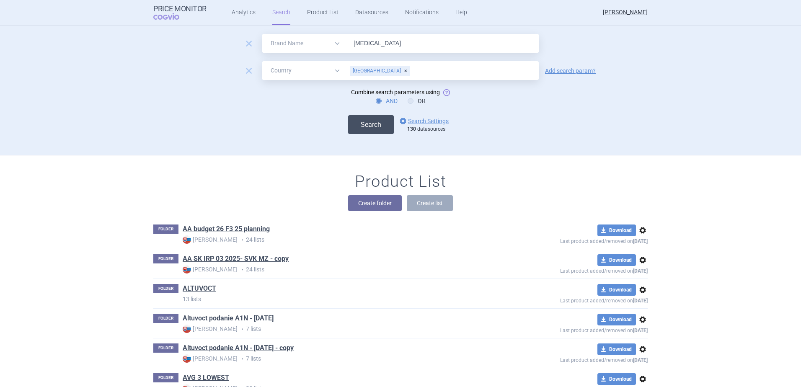
click at [364, 123] on button "Search" at bounding box center [371, 124] width 46 height 19
select select "brandName"
select select "country"
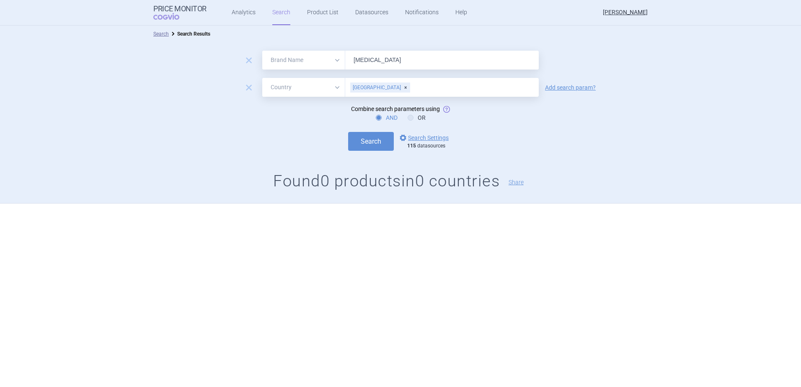
click at [642, 49] on div "remove All Brand Name ATC Company Active Substance Country Newer than [MEDICAL_…" at bounding box center [400, 122] width 801 height 161
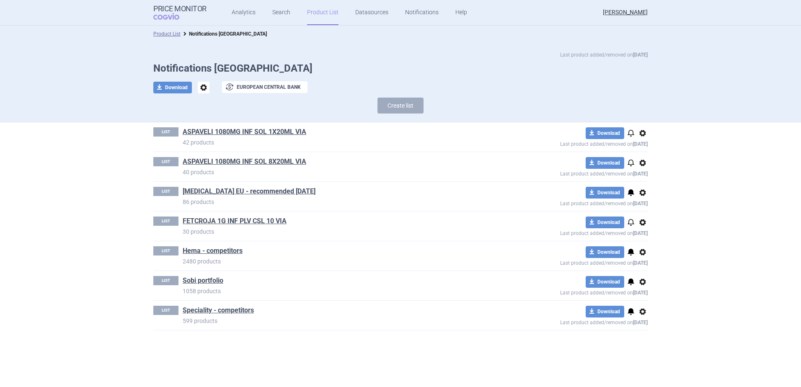
click at [313, 15] on link "Product List" at bounding box center [322, 12] width 31 height 25
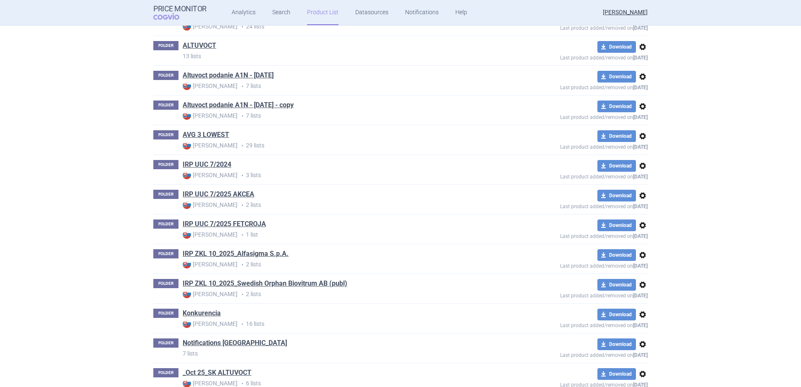
scroll to position [258, 0]
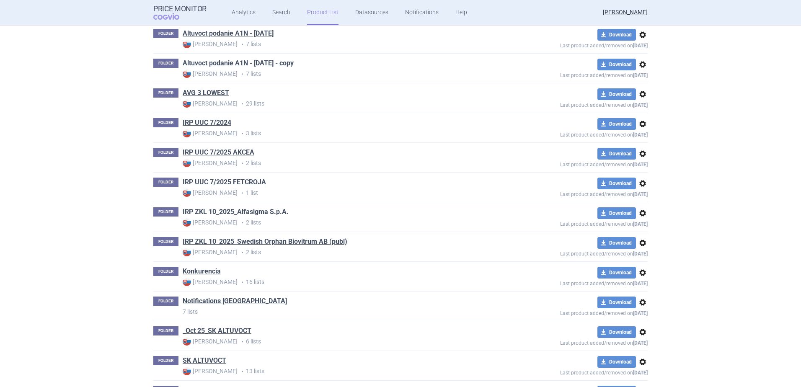
click at [230, 209] on link "IRP ZKL 10_2025_Alfasigma S.p.A." at bounding box center [236, 211] width 106 height 9
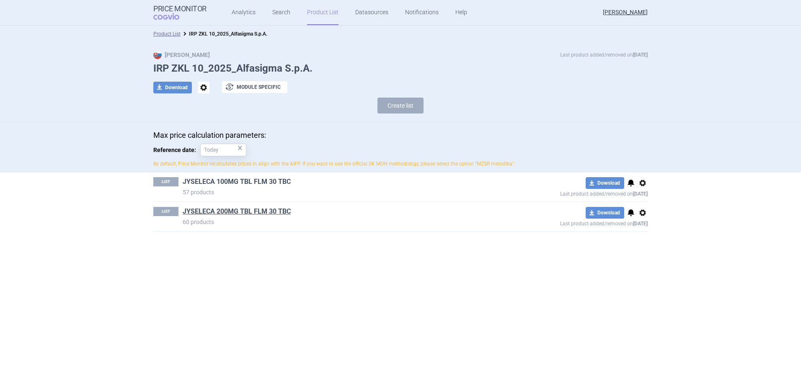
click at [242, 178] on link "JYSELECA 100MG TBL FLM 30 TBC" at bounding box center [237, 181] width 108 height 9
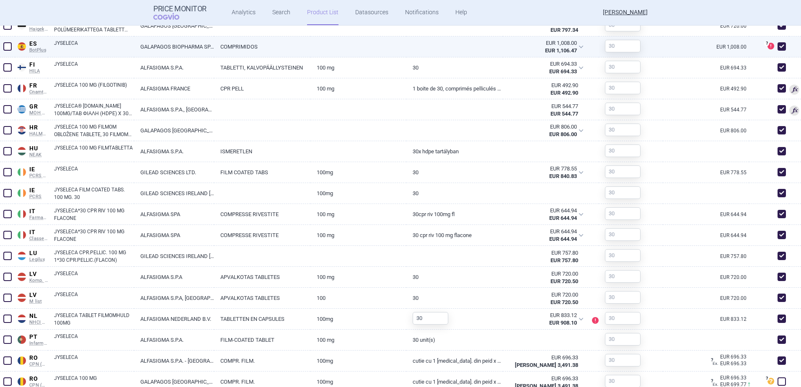
scroll to position [670, 0]
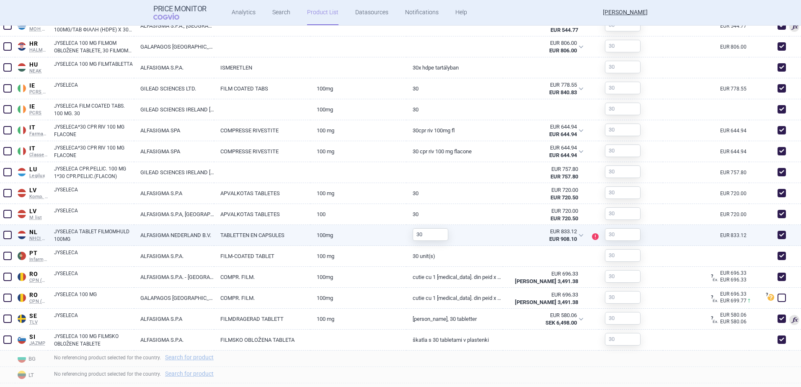
click at [161, 235] on link "ALFASIGMA NEDERLAND B.V." at bounding box center [174, 235] width 80 height 21
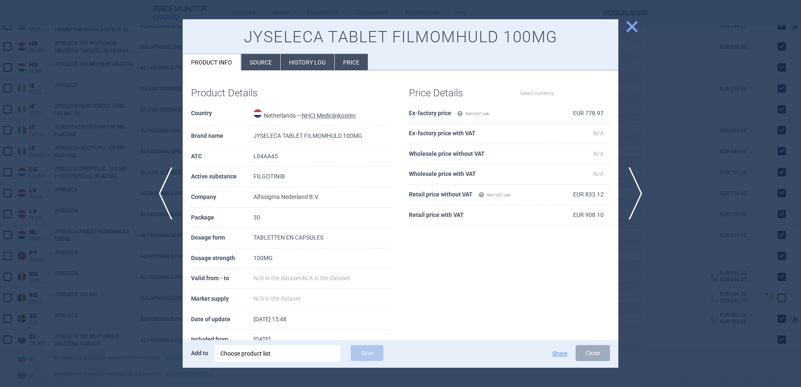
select select "EUR"
click at [305, 62] on li "History log" at bounding box center [308, 62] width 54 height 16
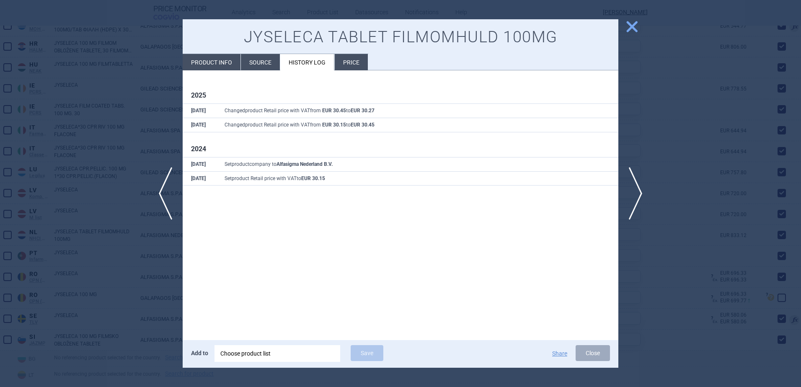
click at [339, 62] on li "Price" at bounding box center [351, 62] width 33 height 16
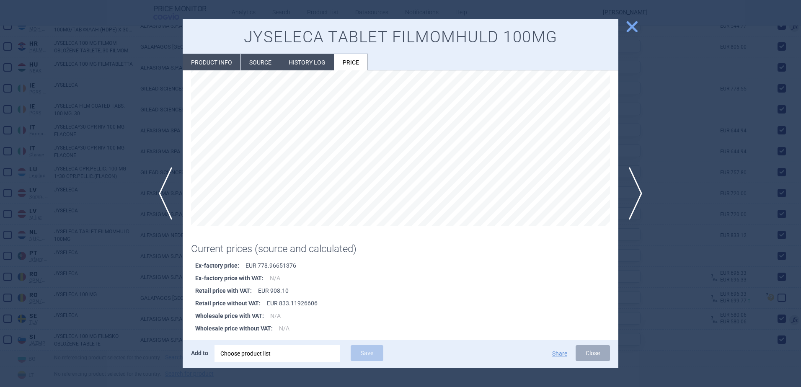
scroll to position [56, 0]
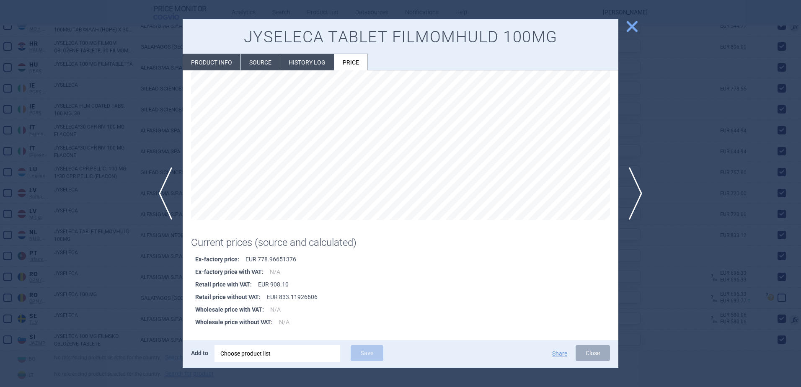
click at [631, 25] on span "close" at bounding box center [632, 26] width 15 height 15
